Goal: Go to known website: Go to known website

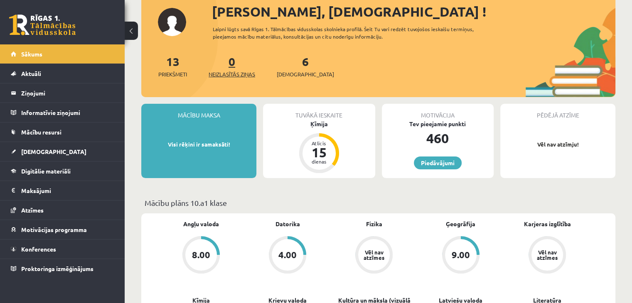
scroll to position [83, 0]
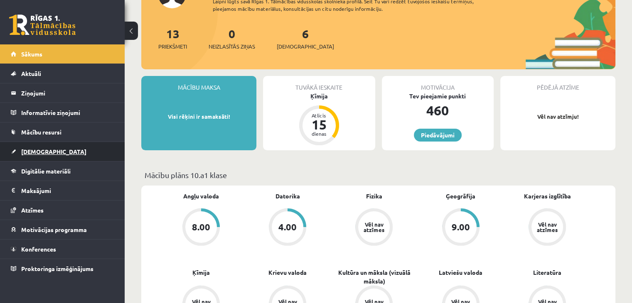
click at [42, 151] on span "[DEMOGRAPHIC_DATA]" at bounding box center [53, 151] width 65 height 7
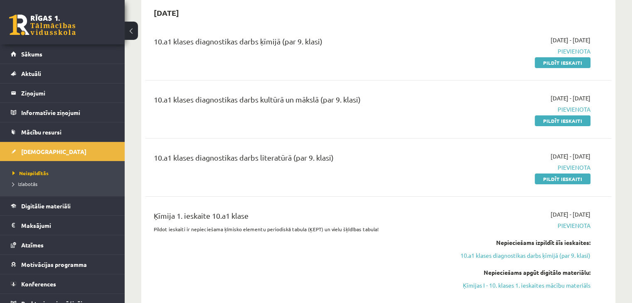
scroll to position [55, 0]
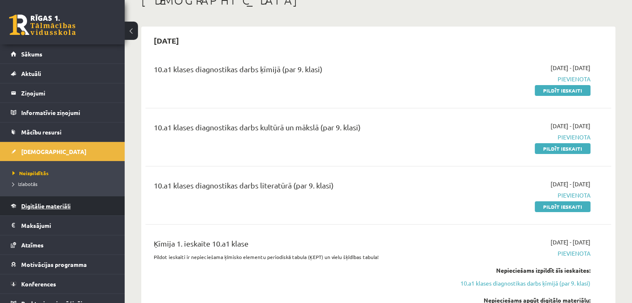
click at [66, 209] on link "Digitālie materiāli" at bounding box center [62, 206] width 103 height 19
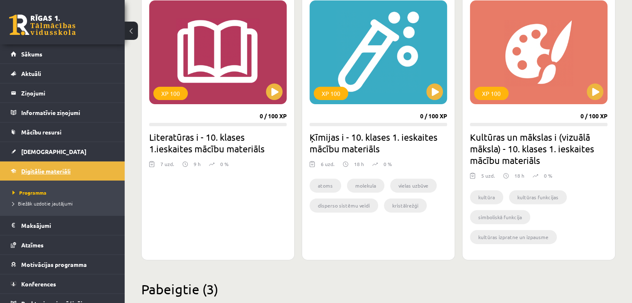
scroll to position [9, 0]
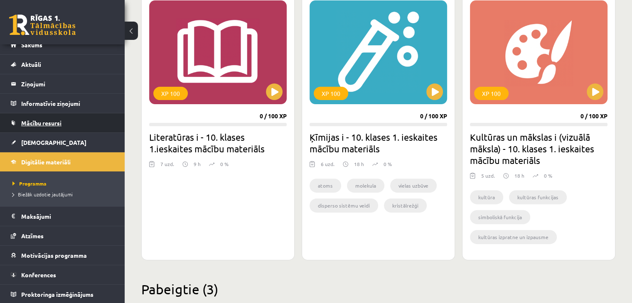
click at [46, 124] on span "Mācību resursi" at bounding box center [41, 122] width 40 height 7
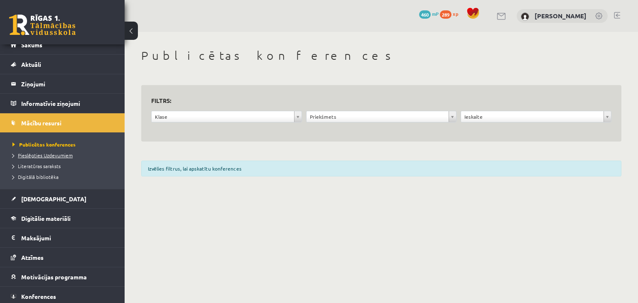
click at [45, 156] on span "Pieslēgties Uzdevumiem" at bounding box center [42, 155] width 60 height 7
